Goal: Navigation & Orientation: Find specific page/section

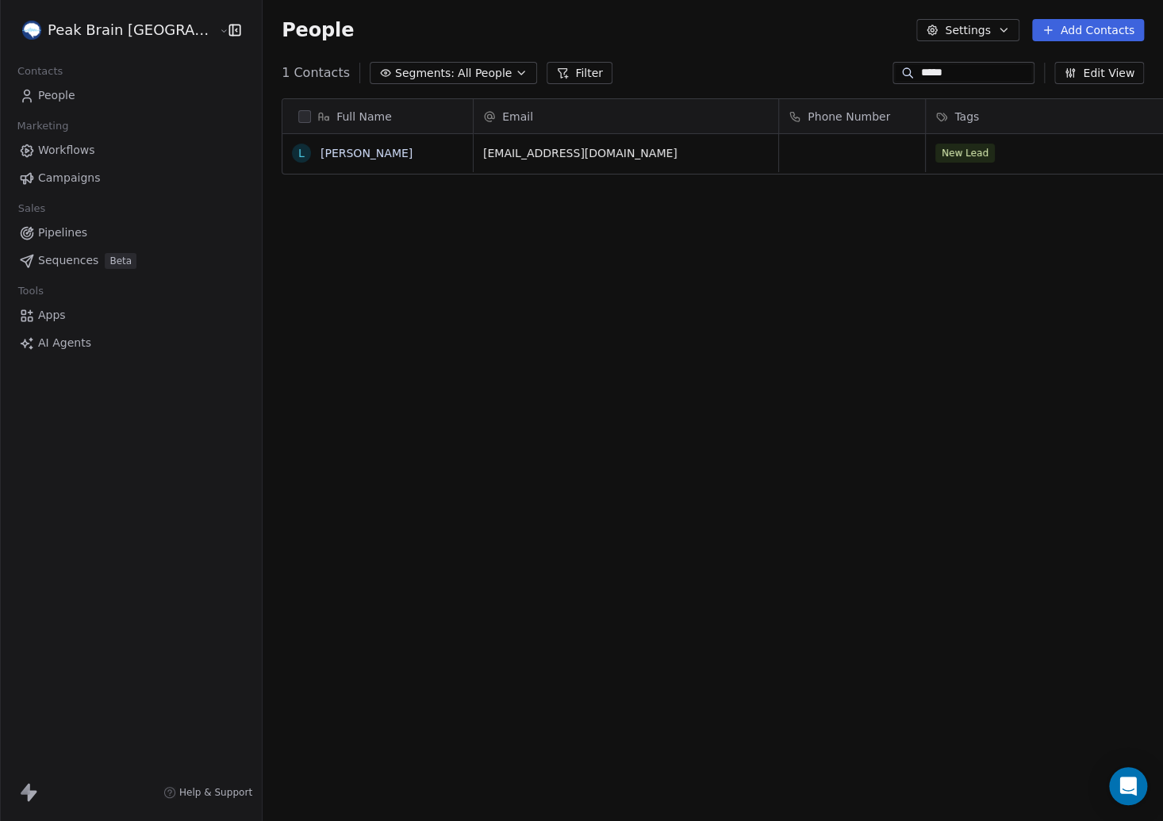
scroll to position [722, 948]
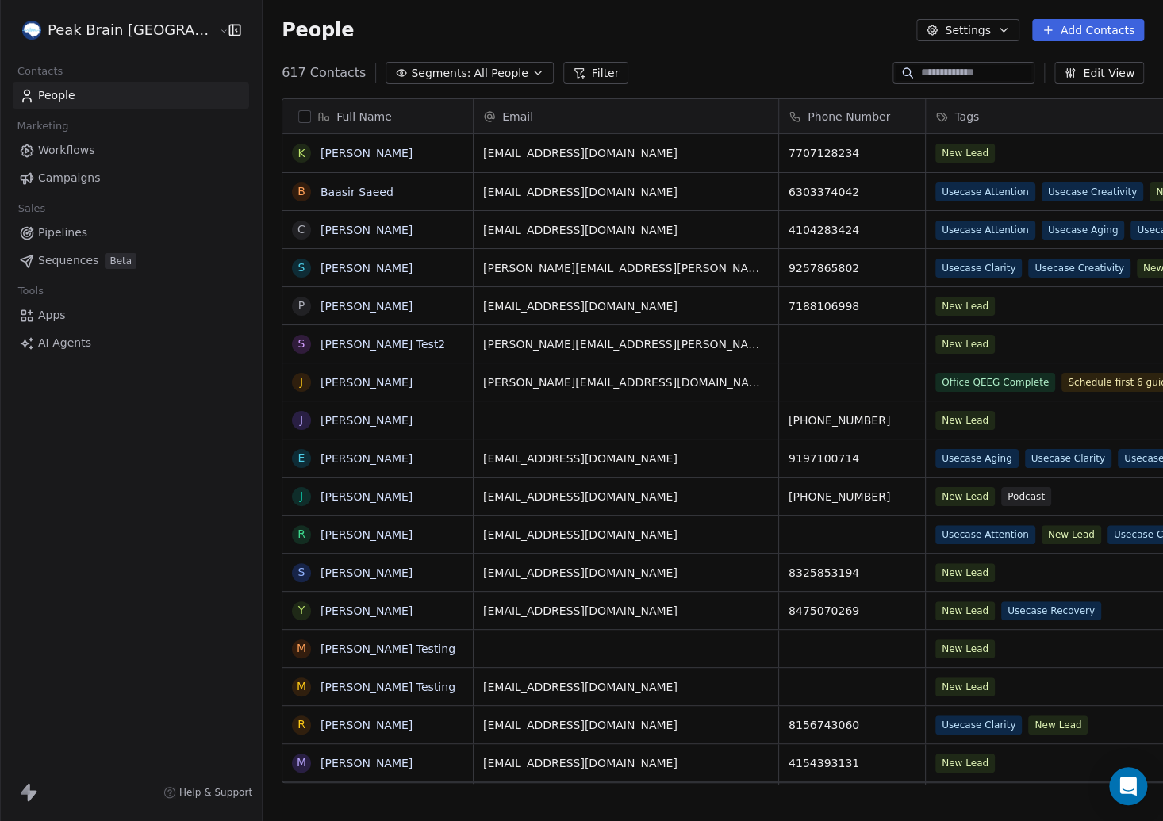
scroll to position [722, 948]
click at [48, 227] on span "Pipelines" at bounding box center [62, 233] width 49 height 17
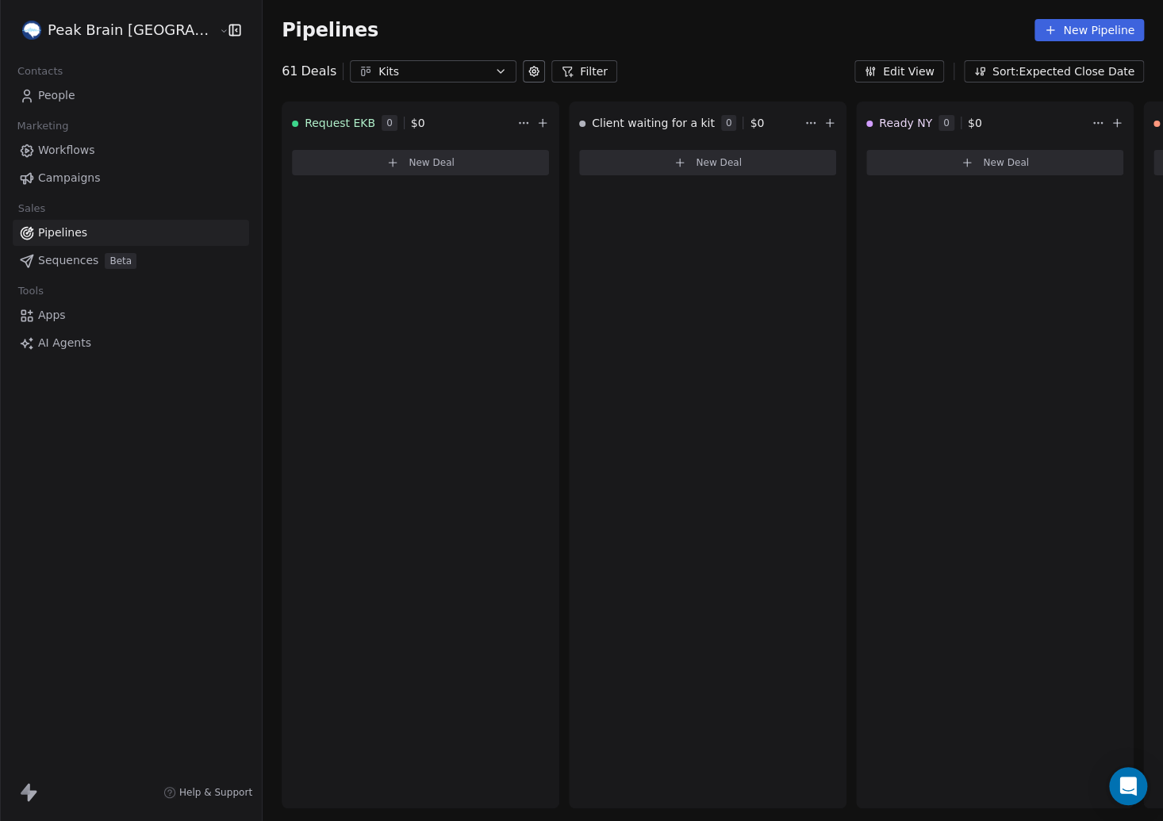
click at [63, 175] on span "Campaigns" at bounding box center [69, 178] width 62 height 17
